Goal: Information Seeking & Learning: Check status

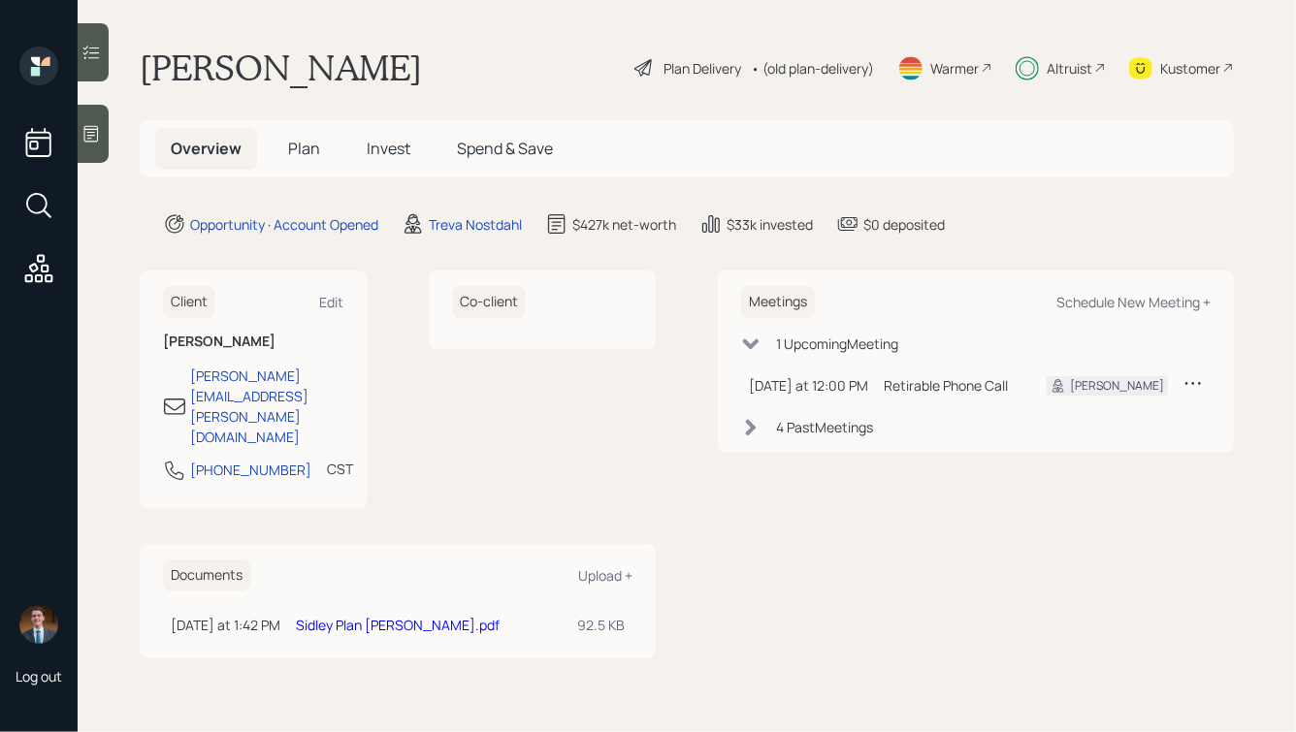
click at [1055, 67] on div "Altruist" at bounding box center [1070, 68] width 46 height 20
drag, startPoint x: 285, startPoint y: 410, endPoint x: 159, endPoint y: 408, distance: 126.1
click at [159, 408] on div "Client Edit Kathryn Stell kathryn.stell@gmail.com 773-320-6450 CST Currently 10…" at bounding box center [253, 390] width 227 height 239
copy div "[PHONE_NUMBER]"
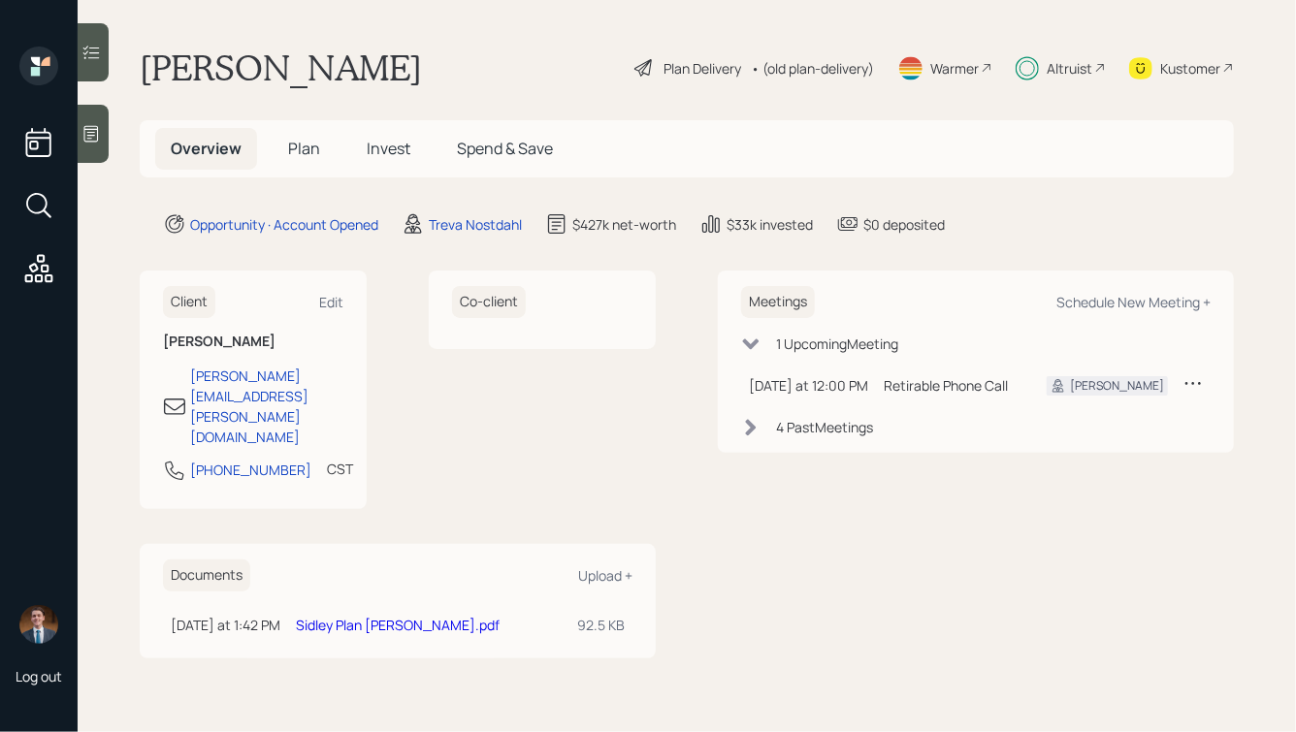
click at [368, 148] on span "Invest" at bounding box center [389, 148] width 44 height 21
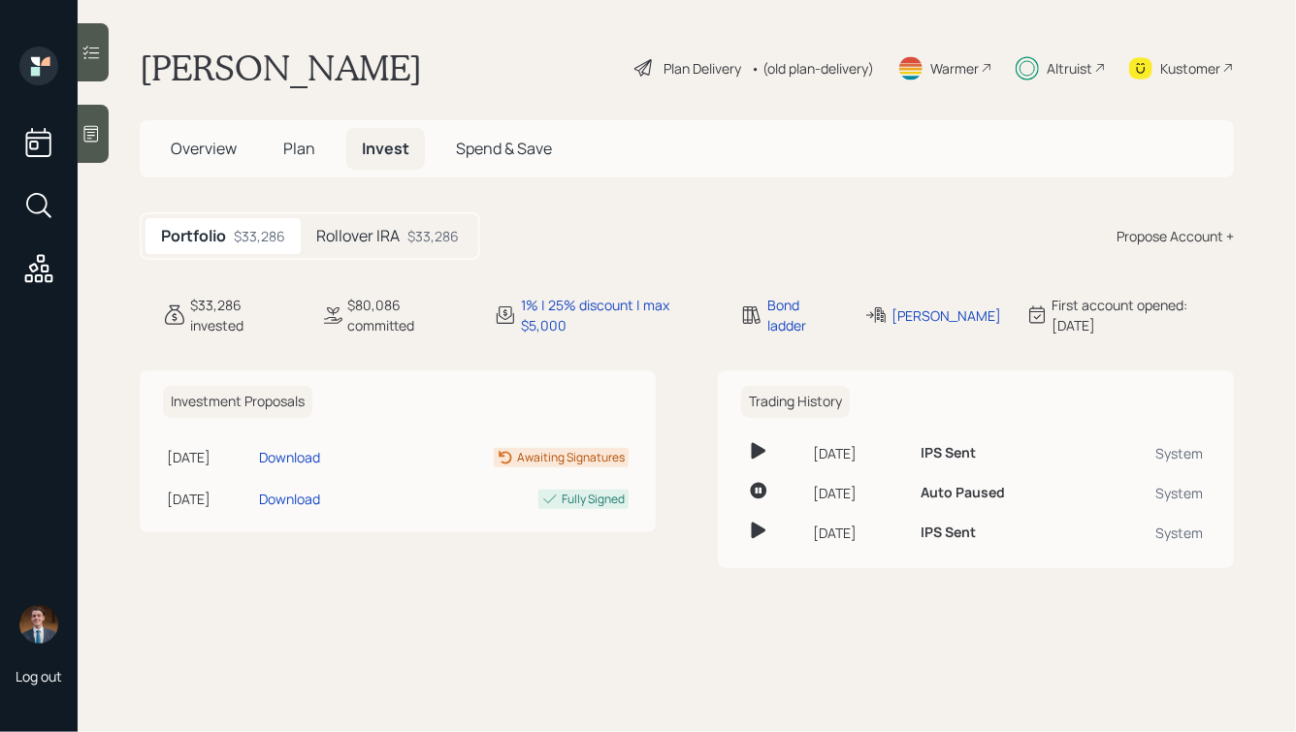
click at [409, 232] on div "$33,286" at bounding box center [432, 236] width 51 height 20
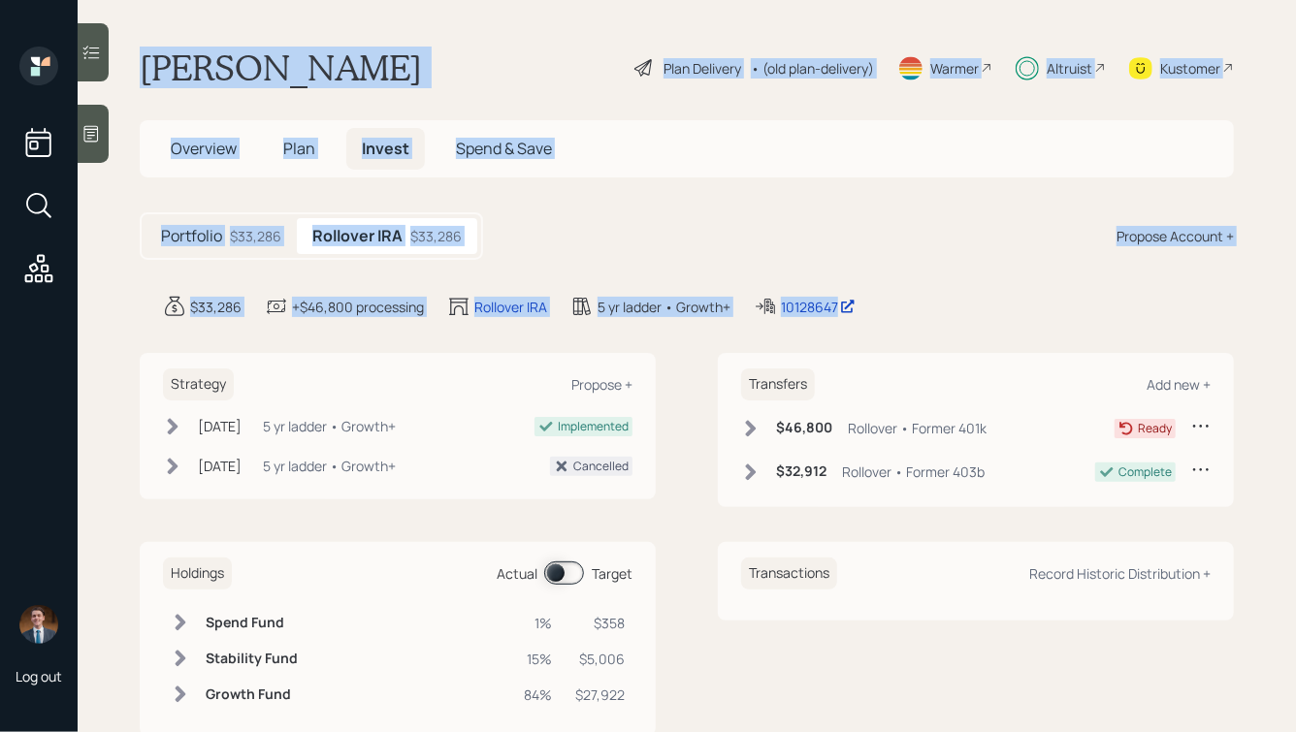
drag, startPoint x: 923, startPoint y: 315, endPoint x: 395, endPoint y: -111, distance: 678.2
click at [395, 0] on html "Log out Kathryn Stell Plan Delivery • (old plan-delivery) Warmer Altruist Kusto…" at bounding box center [648, 366] width 1296 height 732
click at [391, 36] on main "Kathryn Stell Plan Delivery • (old plan-delivery) Warmer Altruist Kustomer Over…" at bounding box center [687, 366] width 1219 height 732
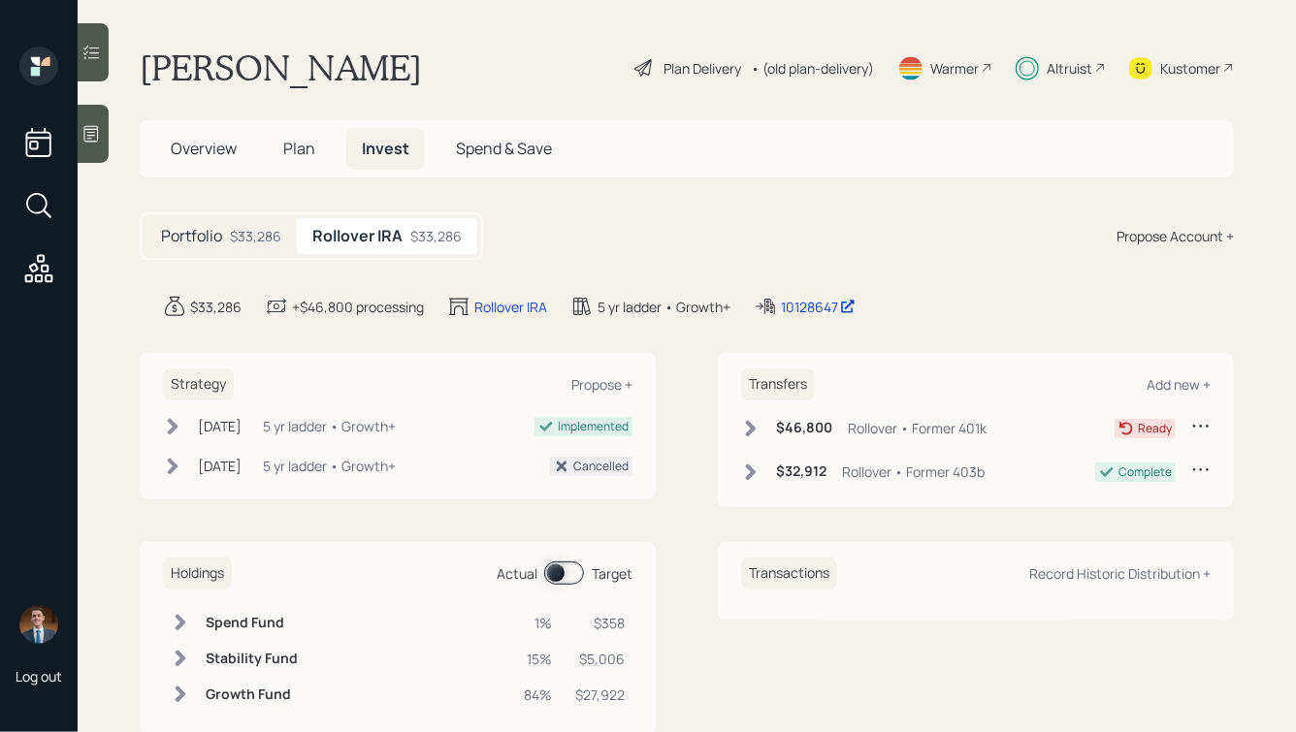
click at [297, 137] on h5 "Plan" at bounding box center [299, 149] width 63 height 42
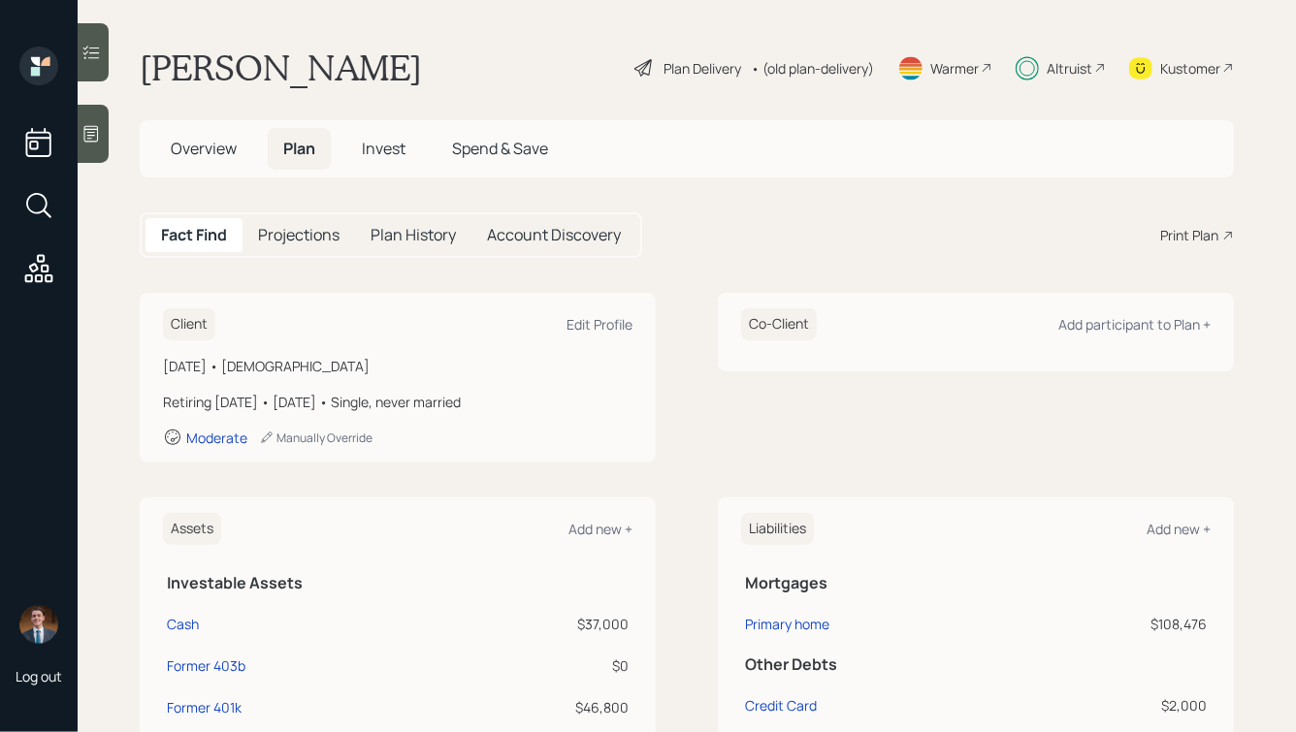
click at [207, 153] on span "Overview" at bounding box center [204, 148] width 66 height 21
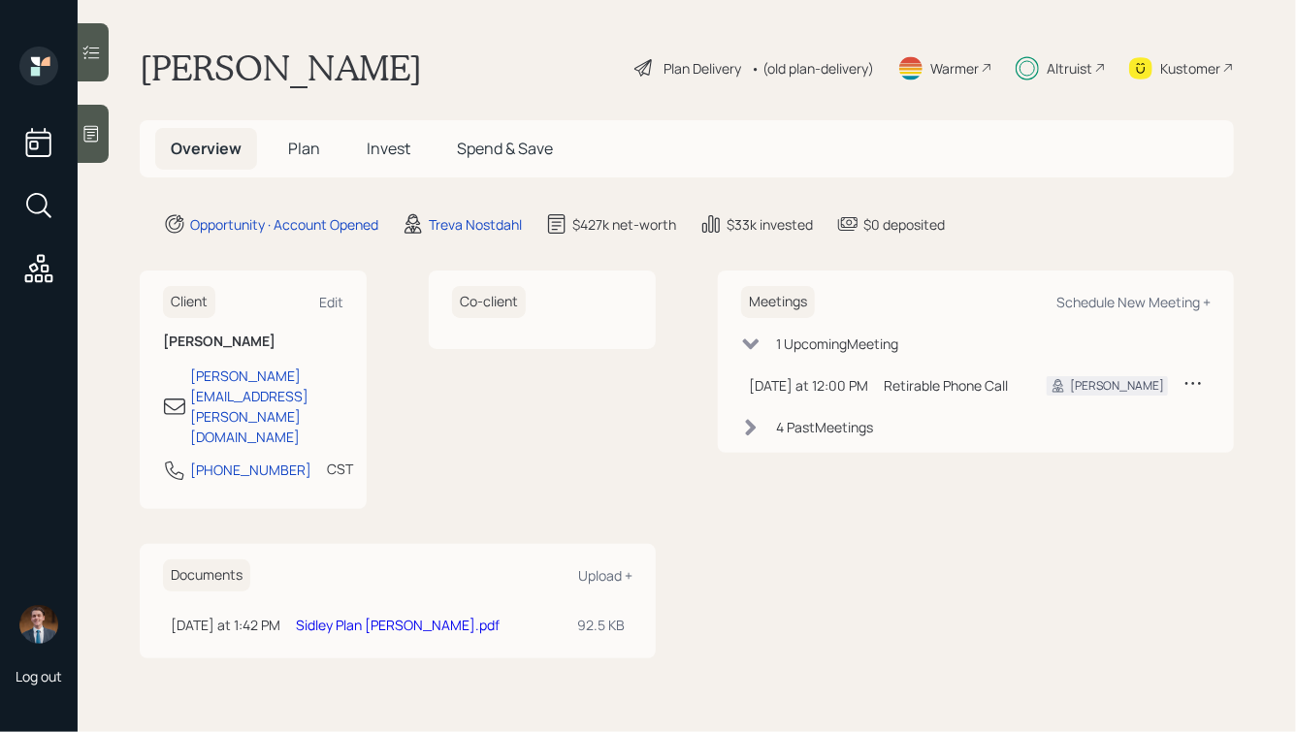
click at [400, 616] on link "Sidley Plan [PERSON_NAME].pdf" at bounding box center [398, 625] width 204 height 18
click at [390, 616] on link "Sidley Plan [PERSON_NAME].pdf" at bounding box center [398, 625] width 204 height 18
